Goal: Transaction & Acquisition: Purchase product/service

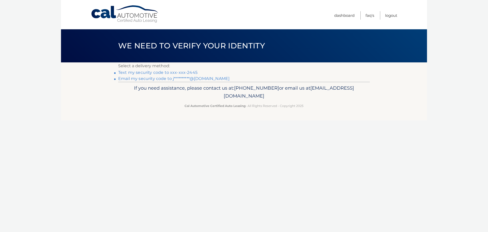
click at [152, 72] on link "Text my security code to xxx-xxx-2445" at bounding box center [157, 72] width 79 height 5
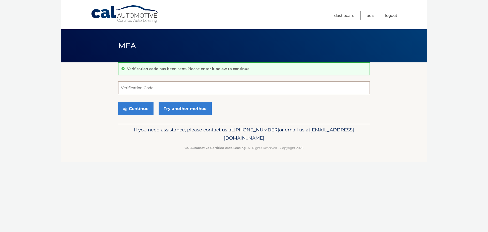
click at [137, 89] on input "Verification Code" at bounding box center [244, 87] width 252 height 13
type input "856113"
click at [118, 102] on button "Continue" at bounding box center [135, 108] width 35 height 13
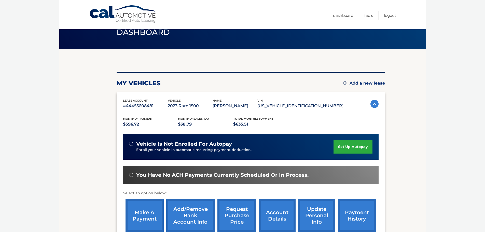
scroll to position [25, 0]
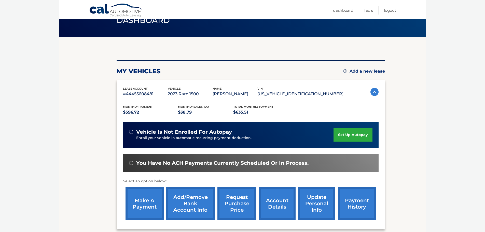
click at [147, 196] on link "make a payment" at bounding box center [144, 203] width 38 height 33
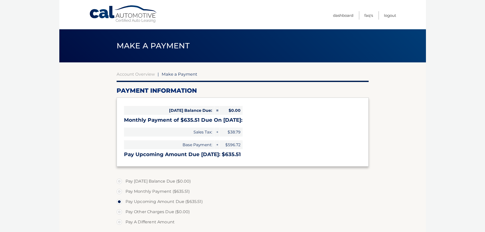
select select "NTdjMzFmNDktZWY1MC00YmI0LWEzZTAtZTMwOWNiZGE0Zjk1"
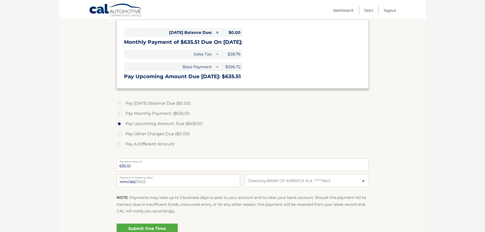
scroll to position [51, 0]
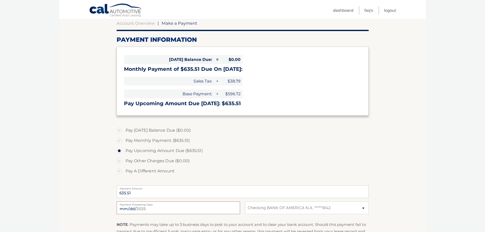
click at [133, 207] on input "[DATE]" at bounding box center [178, 207] width 123 height 13
type input "2025-08-23"
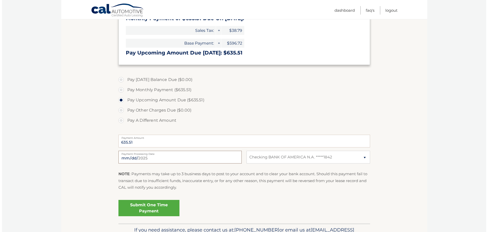
scroll to position [102, 0]
click at [154, 207] on link "Submit One Time Payment" at bounding box center [147, 207] width 61 height 16
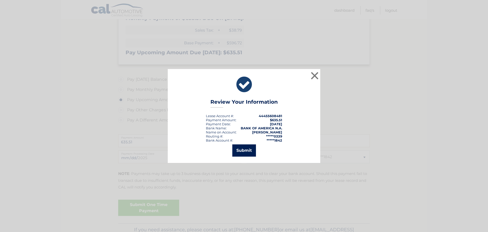
click at [243, 149] on button "Submit" at bounding box center [245, 150] width 24 height 12
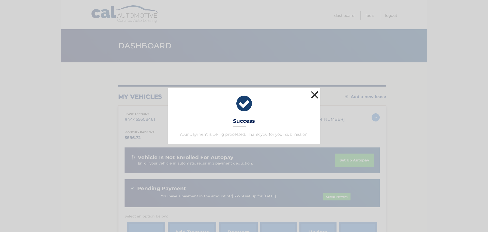
click at [315, 94] on button "×" at bounding box center [315, 95] width 10 height 10
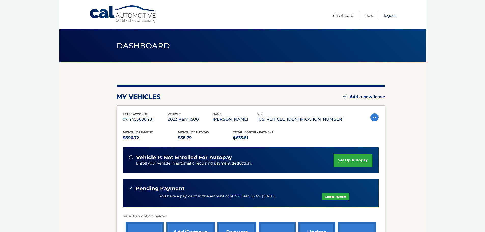
click at [389, 16] on link "Logout" at bounding box center [390, 15] width 12 height 8
